Goal: Information Seeking & Learning: Learn about a topic

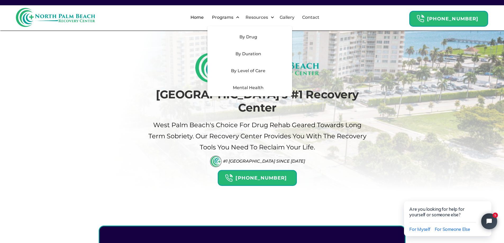
click at [250, 37] on div "By Drug" at bounding box center [248, 37] width 75 height 6
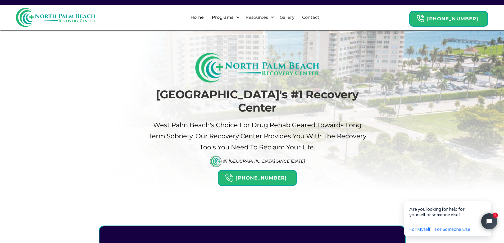
click at [235, 15] on div "Programs" at bounding box center [223, 17] width 24 height 6
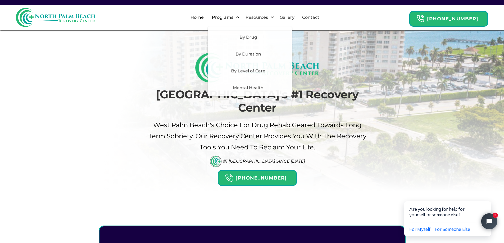
click at [235, 20] on div "Programs" at bounding box center [223, 17] width 24 height 6
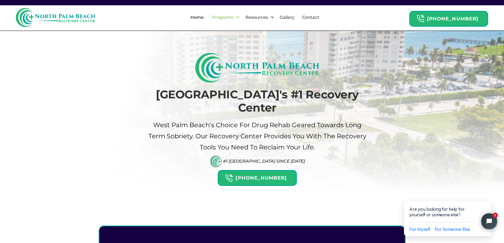
click at [235, 20] on div "Programs" at bounding box center [223, 17] width 24 height 6
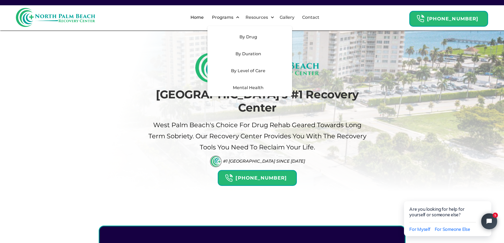
click at [254, 72] on div "By Level of Care" at bounding box center [248, 71] width 75 height 6
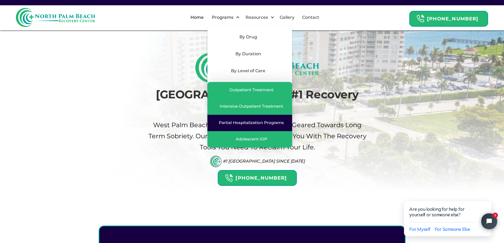
click at [254, 120] on div "Partial Hospitalization Programs" at bounding box center [251, 122] width 65 height 5
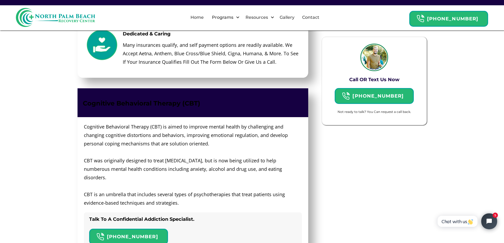
scroll to position [1376, 0]
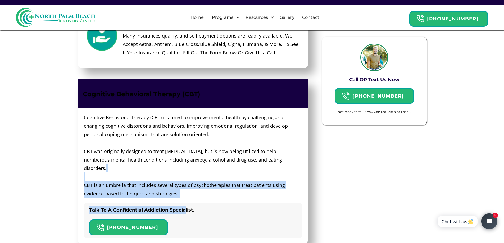
drag, startPoint x: 186, startPoint y: 181, endPoint x: 121, endPoint y: 158, distance: 69.1
click at [121, 158] on div "Cognitive Behavioral Therapy (CBT) is aimed to improve mental health by challen…" at bounding box center [193, 176] width 231 height 137
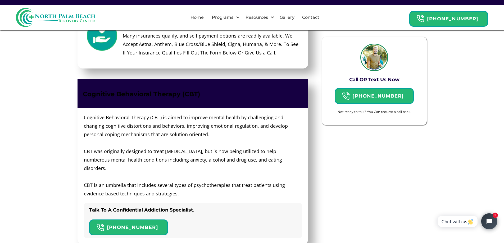
click at [236, 203] on div "Talk To A Confidential Addiction Specialist. [PHONE_NUMBER]" at bounding box center [193, 220] width 218 height 35
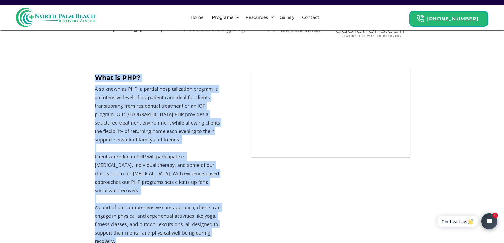
scroll to position [212, 0]
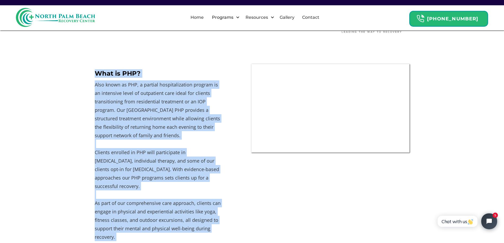
drag, startPoint x: 182, startPoint y: 179, endPoint x: 96, endPoint y: 73, distance: 136.3
